Goal: Information Seeking & Learning: Learn about a topic

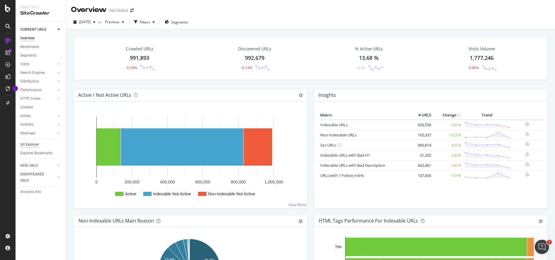
click at [27, 147] on div "Url Explorer" at bounding box center [29, 145] width 18 height 6
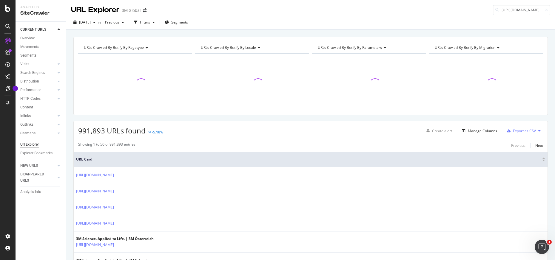
scroll to position [0, 41]
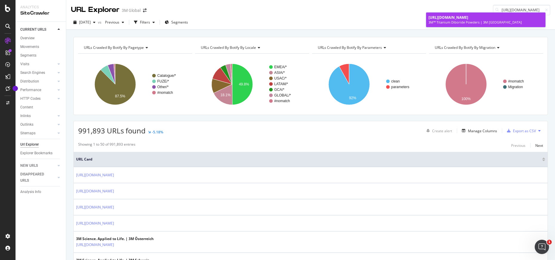
type input "[URL][DOMAIN_NAME]"
click at [469, 21] on div "3M™ Titanium Diboride Powders | 3M [GEOGRAPHIC_DATA]" at bounding box center [485, 22] width 115 height 5
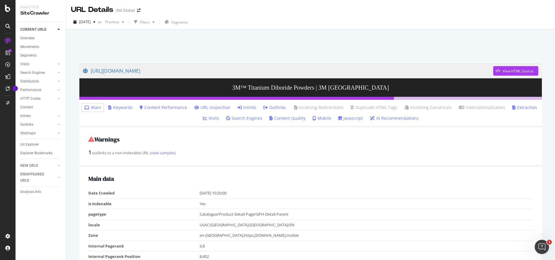
click at [240, 106] on icon at bounding box center [240, 108] width 4 height 4
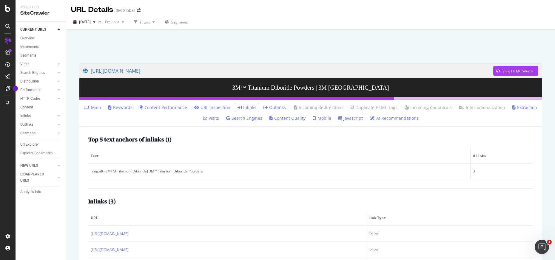
scroll to position [30, 0]
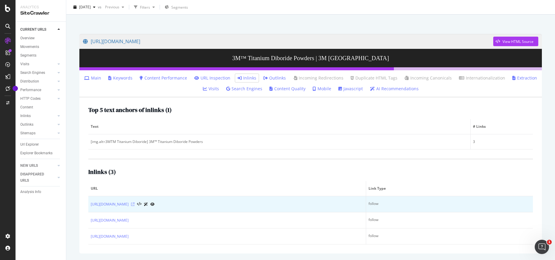
click at [135, 205] on icon at bounding box center [133, 205] width 4 height 4
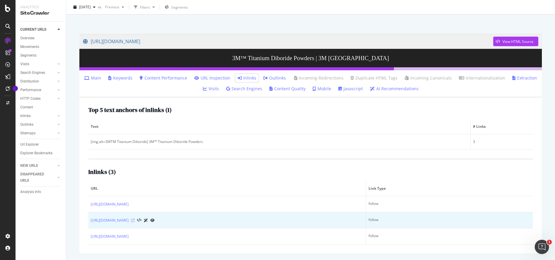
click at [135, 221] on icon at bounding box center [133, 221] width 4 height 4
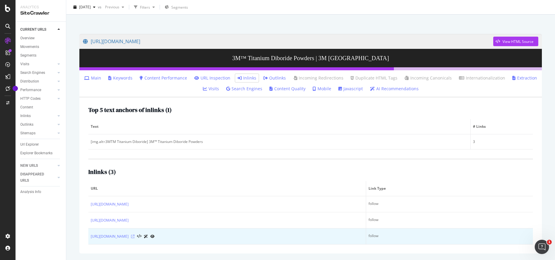
click at [135, 238] on icon at bounding box center [133, 237] width 4 height 4
